Goal: Information Seeking & Learning: Learn about a topic

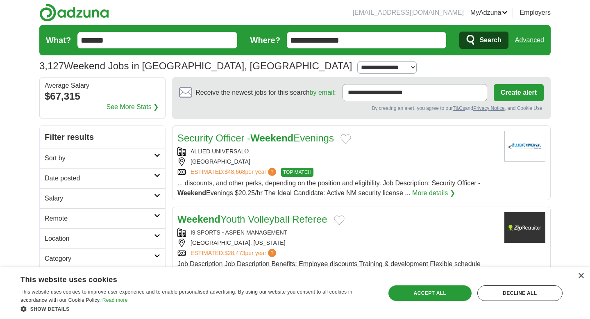
click at [533, 43] on link "Advanced" at bounding box center [529, 40] width 29 height 16
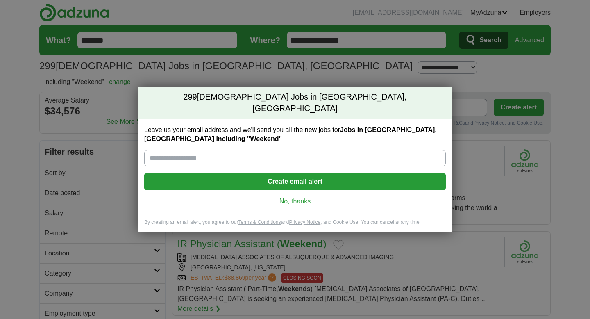
click at [269, 203] on div "Leave us your email address and we'll send you all the new jobs for Jobs in Alb…" at bounding box center [295, 169] width 315 height 100
click at [279, 197] on link "No, thanks" at bounding box center [295, 201] width 288 height 9
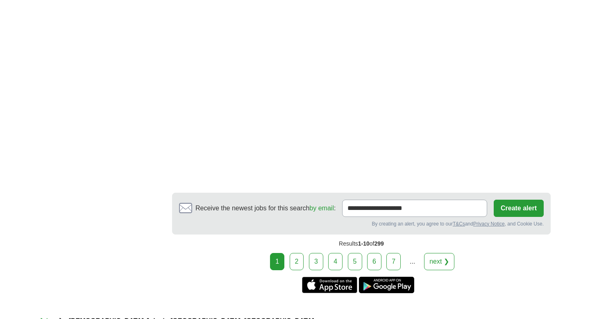
scroll to position [1472, 0]
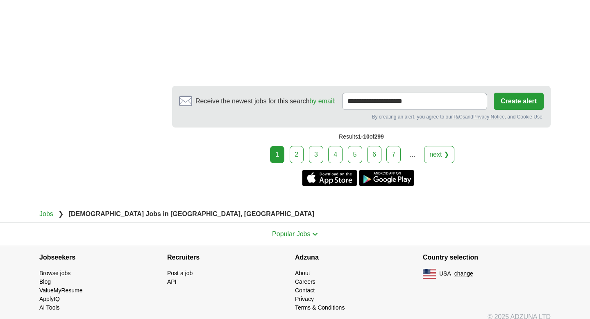
click at [301, 146] on link "2" at bounding box center [297, 154] width 14 height 17
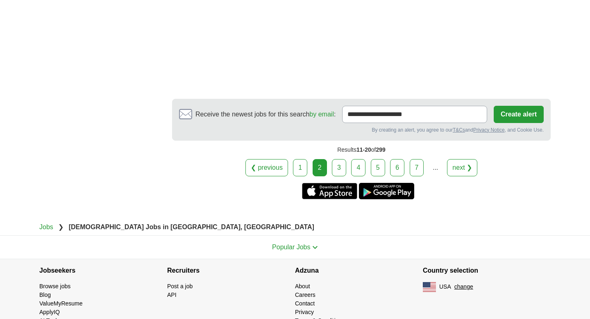
scroll to position [1431, 0]
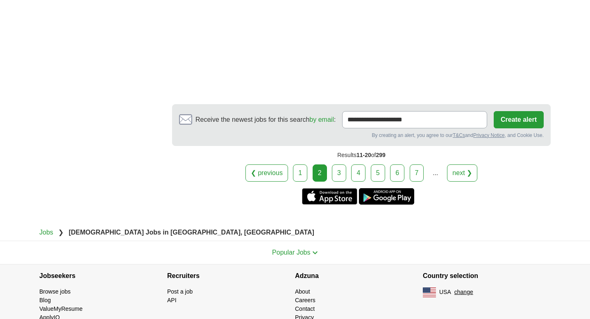
click at [337, 164] on link "3" at bounding box center [339, 172] width 14 height 17
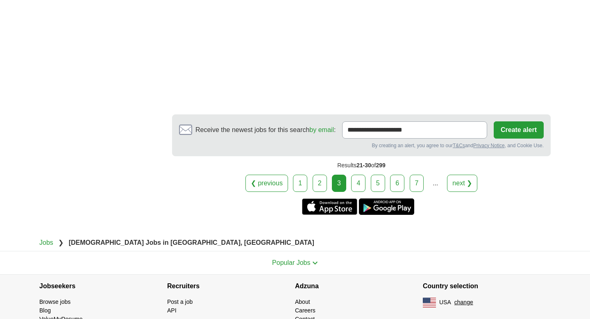
scroll to position [1472, 0]
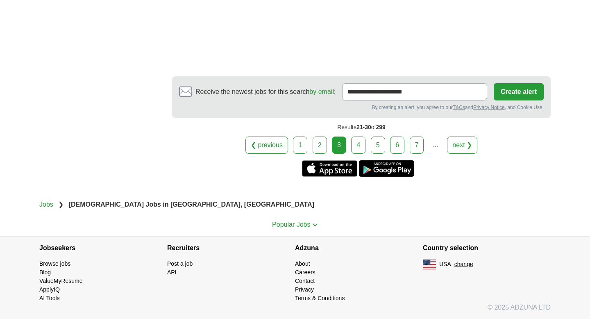
click at [359, 144] on link "4" at bounding box center [358, 144] width 14 height 17
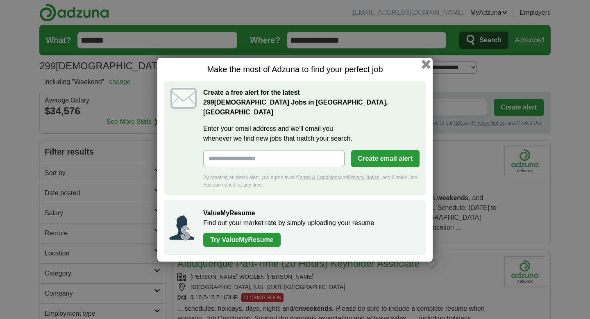
click at [425, 68] on button "button" at bounding box center [426, 63] width 9 height 9
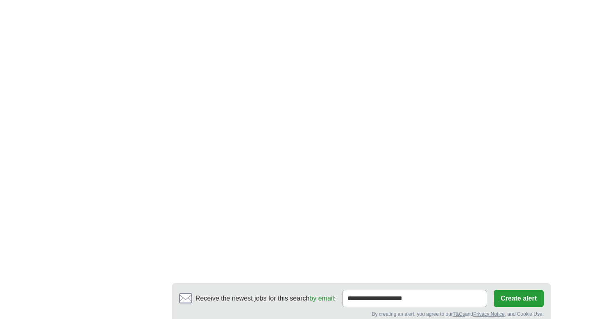
scroll to position [1523, 0]
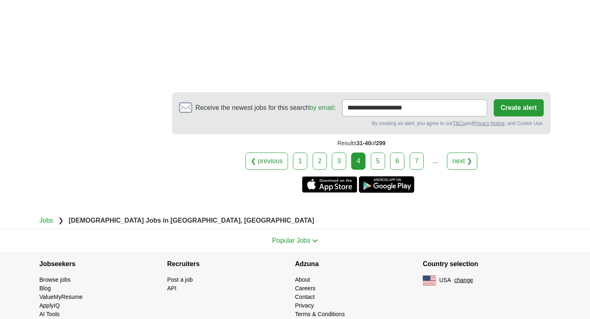
click at [375, 152] on link "5" at bounding box center [378, 160] width 14 height 17
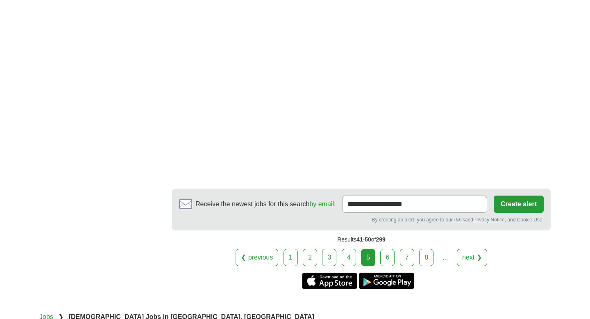
scroll to position [1470, 0]
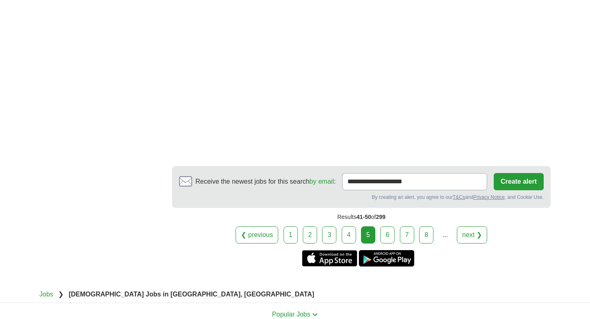
click at [386, 229] on link "6" at bounding box center [387, 234] width 14 height 17
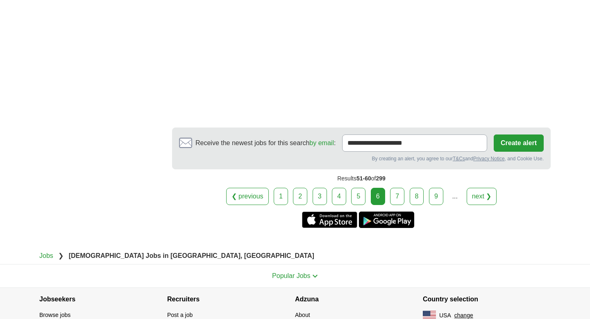
scroll to position [1497, 0]
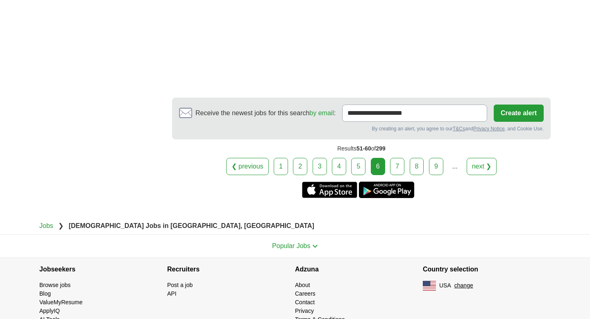
click at [399, 158] on link "7" at bounding box center [397, 166] width 14 height 17
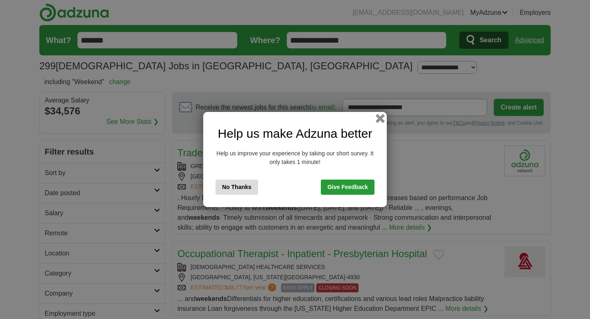
click at [379, 117] on button "button" at bounding box center [380, 118] width 9 height 9
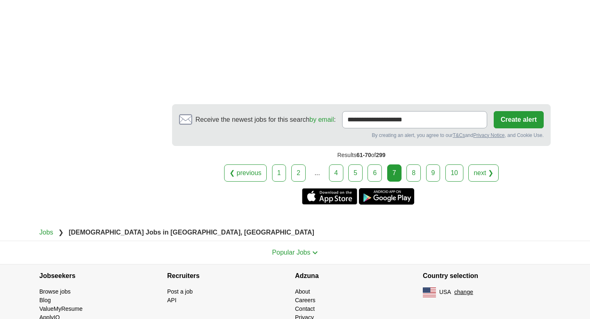
scroll to position [1493, 0]
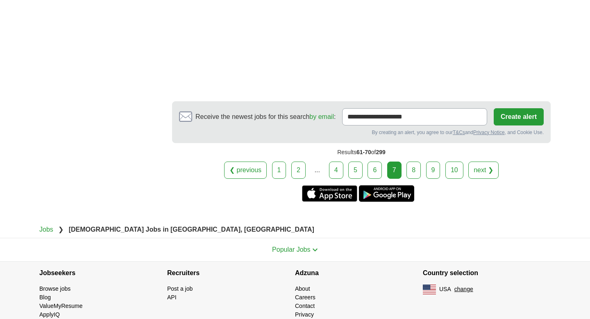
click at [414, 154] on div "Results 61-70 of 299" at bounding box center [361, 152] width 379 height 18
click at [414, 161] on link "8" at bounding box center [413, 169] width 14 height 17
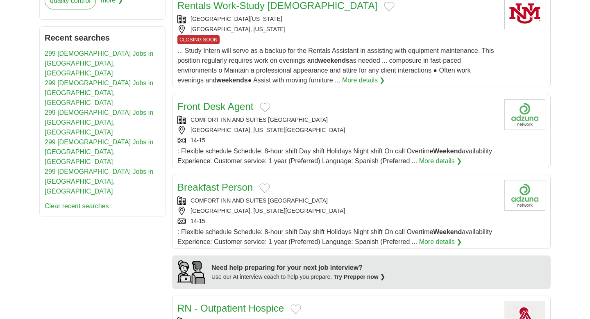
scroll to position [442, 0]
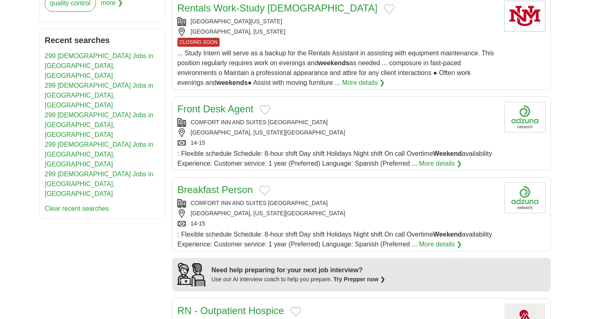
click at [376, 135] on div "ALBUQUERQUE, NEW MEXICO, 87113" at bounding box center [337, 132] width 320 height 9
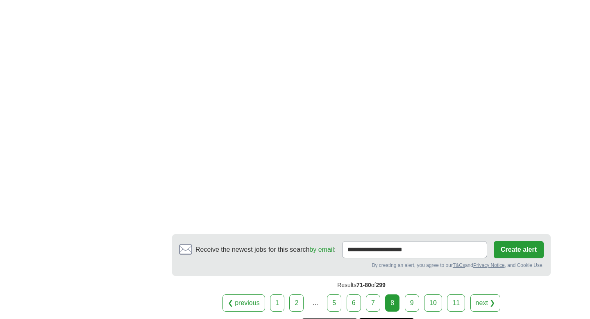
scroll to position [1360, 0]
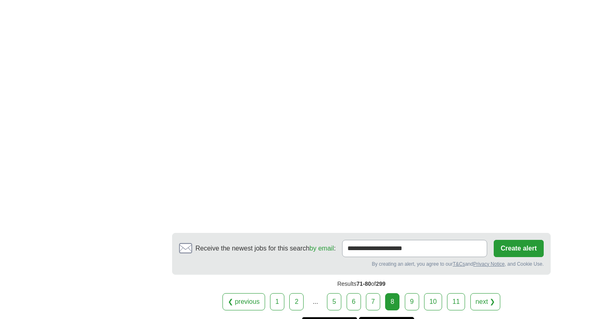
click at [409, 294] on link "9" at bounding box center [412, 301] width 14 height 17
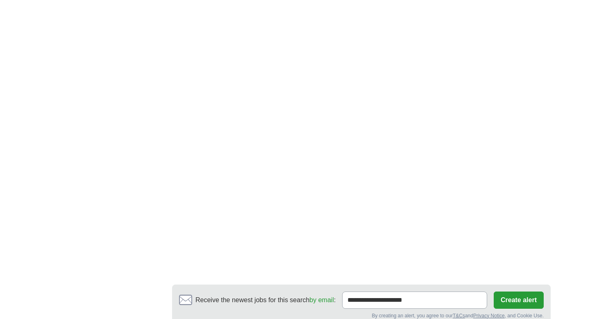
scroll to position [1569, 0]
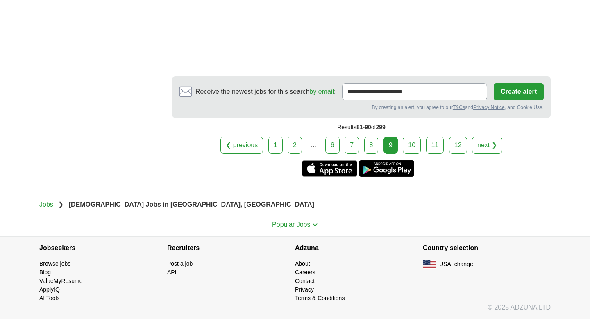
click at [274, 146] on link "1" at bounding box center [275, 144] width 14 height 17
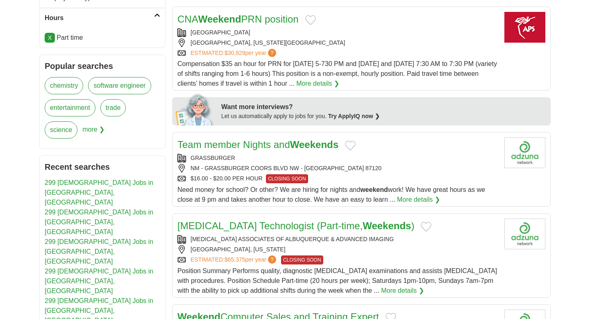
scroll to position [316, 0]
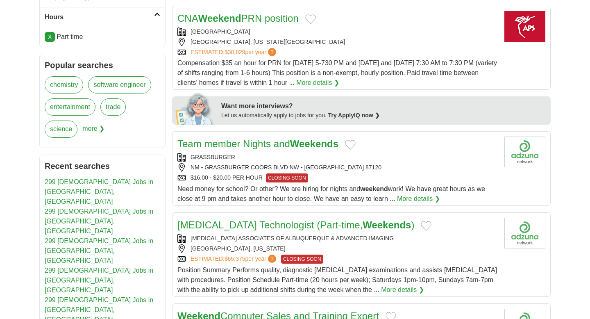
click at [261, 138] on link "Team member Nights and Weekends" at bounding box center [257, 143] width 161 height 11
click at [258, 138] on link "Team member Nights and Weekends" at bounding box center [257, 143] width 161 height 11
